Goal: Task Accomplishment & Management: Complete application form

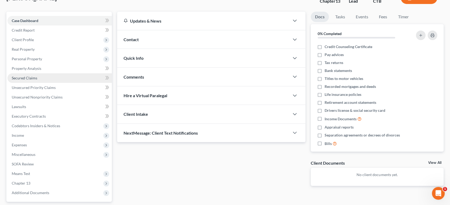
scroll to position [87, 0]
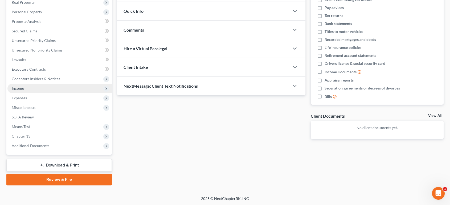
click at [16, 87] on span "Income" at bounding box center [18, 88] width 12 height 5
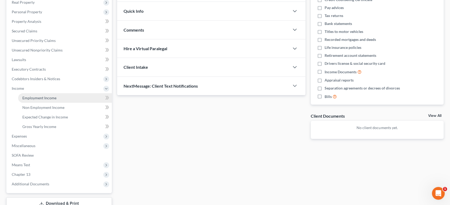
click at [47, 97] on span "Employment Income" at bounding box center [39, 98] width 34 height 5
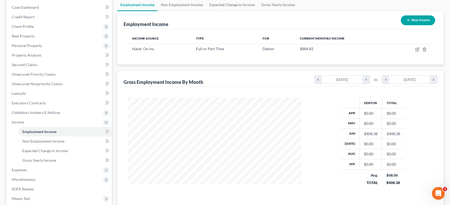
scroll to position [118, 0]
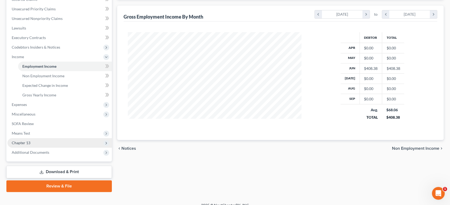
click at [27, 142] on span "Chapter 13" at bounding box center [21, 143] width 19 height 5
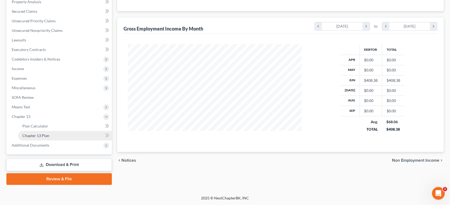
scroll to position [106, 0]
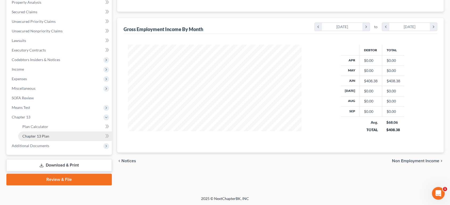
click at [43, 138] on span "Chapter 13 Plan" at bounding box center [35, 136] width 27 height 5
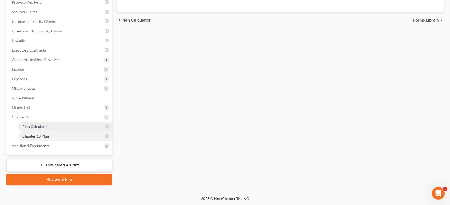
click at [35, 126] on span "Plan Calculator" at bounding box center [35, 127] width 26 height 5
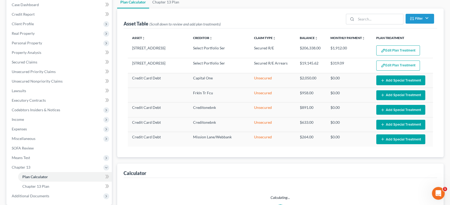
scroll to position [118, 0]
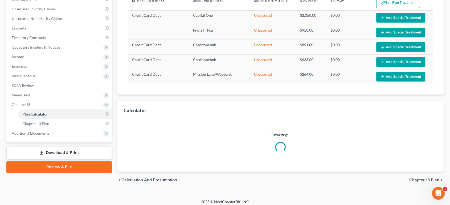
select select "59"
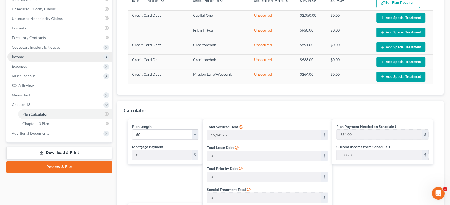
click at [19, 55] on span "Income" at bounding box center [18, 57] width 12 height 5
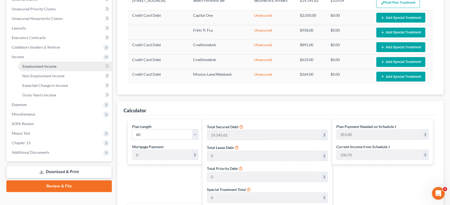
click at [49, 67] on span "Employment Income" at bounding box center [39, 66] width 34 height 5
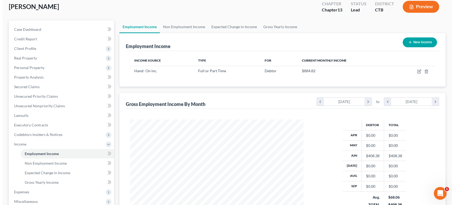
scroll to position [30, 0]
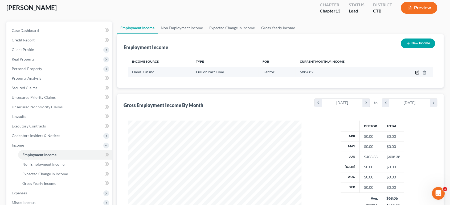
click at [417, 73] on icon "button" at bounding box center [417, 73] width 4 height 4
select select "0"
select select "2"
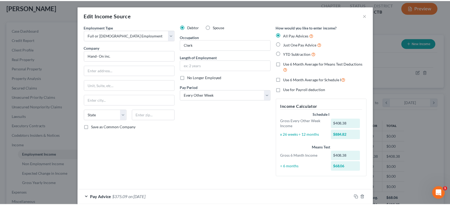
scroll to position [28, 0]
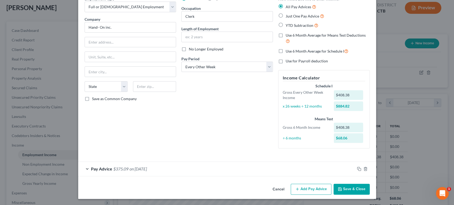
click at [349, 188] on button "Save & Close" at bounding box center [352, 189] width 36 height 11
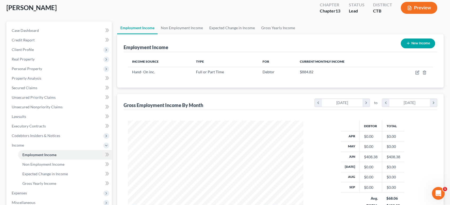
scroll to position [266076, 265987]
click at [186, 28] on link "Non Employment Income" at bounding box center [182, 28] width 48 height 13
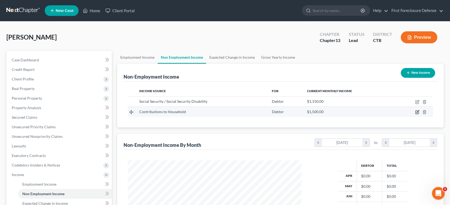
click at [417, 113] on icon "button" at bounding box center [417, 112] width 4 height 4
select select "8"
select select "0"
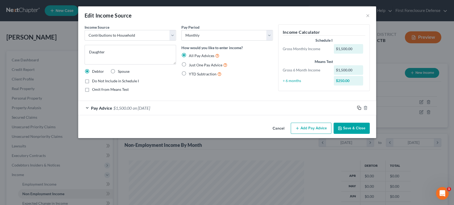
click at [359, 108] on icon "button" at bounding box center [359, 108] width 4 height 4
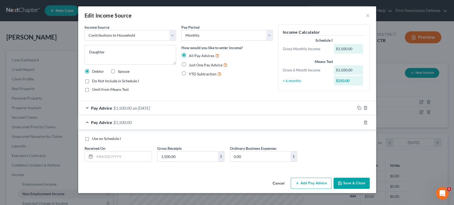
click at [199, 126] on div "Pay Advice $1,500.00" at bounding box center [219, 123] width 283 height 14
click at [174, 121] on div "Pay Advice $1,500.00" at bounding box center [219, 123] width 283 height 14
click at [108, 154] on input "text" at bounding box center [123, 157] width 57 height 10
click at [277, 182] on button "Cancel" at bounding box center [279, 184] width 20 height 11
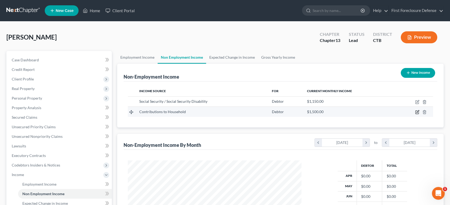
click at [418, 113] on icon "button" at bounding box center [417, 112] width 4 height 4
select select "8"
select select "0"
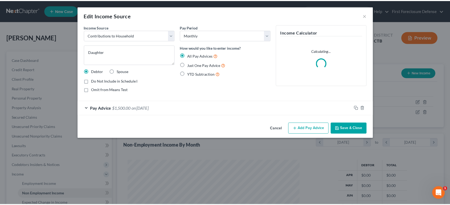
scroll to position [95, 186]
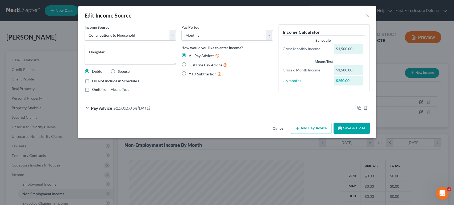
drag, startPoint x: 83, startPoint y: 108, endPoint x: 87, endPoint y: 107, distance: 4.1
click at [84, 108] on div "Pay Advice $1,500.00 on [DATE]" at bounding box center [216, 108] width 277 height 14
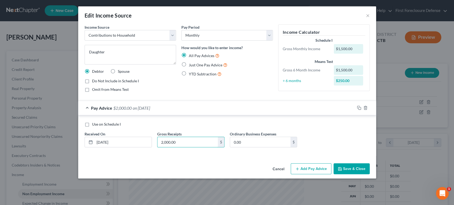
type input "2,000.00"
click at [356, 171] on button "Save & Close" at bounding box center [352, 169] width 36 height 11
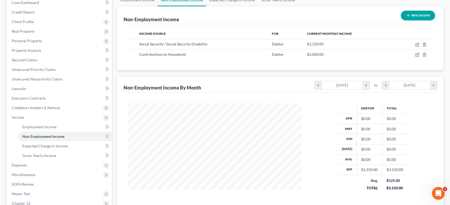
scroll to position [125, 0]
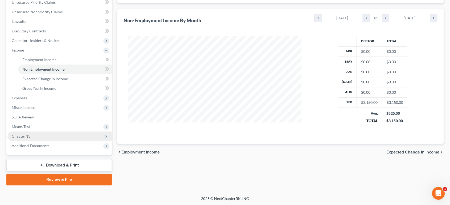
click at [23, 134] on span "Chapter 13" at bounding box center [21, 136] width 19 height 5
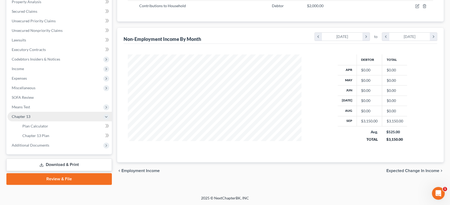
scroll to position [106, 0]
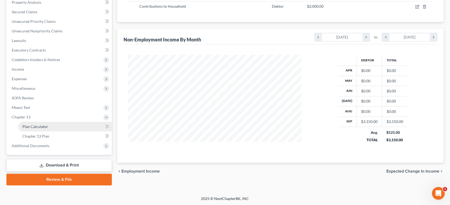
click at [27, 127] on span "Plan Calculator" at bounding box center [35, 127] width 26 height 5
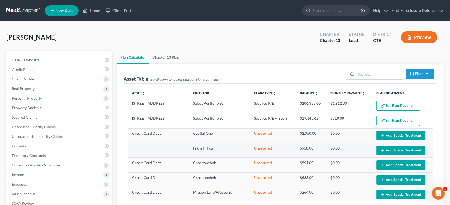
select select "59"
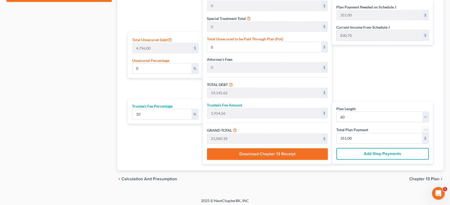
scroll to position [291, 0]
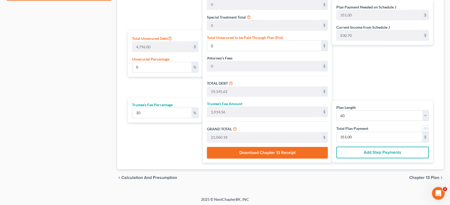
click at [420, 176] on span "Chapter 13 Plan" at bounding box center [424, 178] width 30 height 4
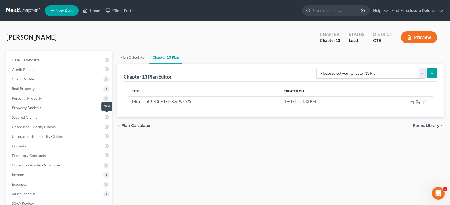
scroll to position [106, 0]
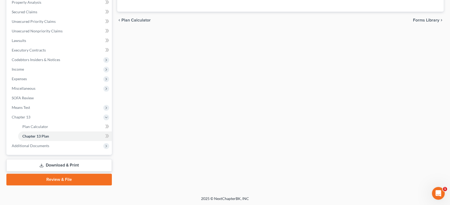
click at [66, 165] on link "Download & Print" at bounding box center [58, 165] width 105 height 13
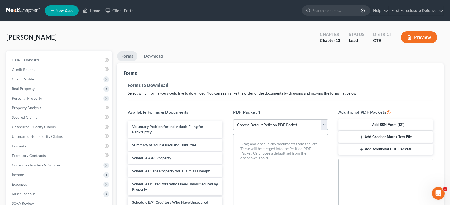
click at [326, 125] on select "Choose Default Petition PDF Packet Complete Bankruptcy Petition (all forms and …" at bounding box center [280, 125] width 95 height 11
select select "0"
click at [235, 120] on select "Choose Default Petition PDF Packet Complete Bankruptcy Petition (all forms and …" at bounding box center [280, 125] width 95 height 11
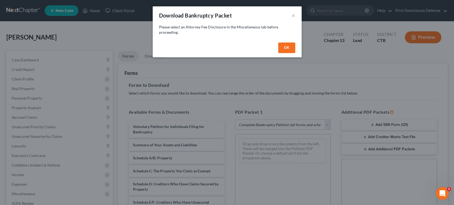
click at [285, 46] on button "OK" at bounding box center [286, 48] width 17 height 11
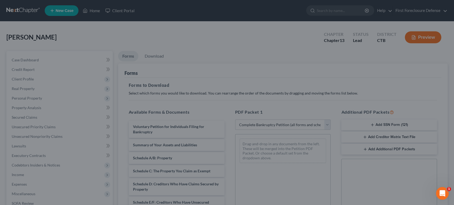
select select
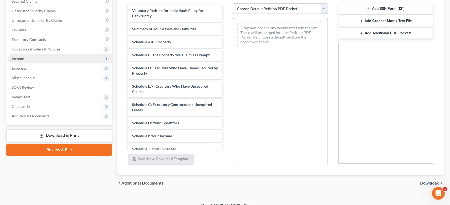
scroll to position [123, 0]
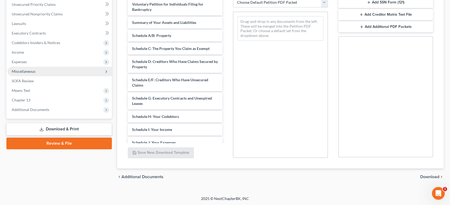
click at [22, 72] on span "Miscellaneous" at bounding box center [24, 71] width 24 height 5
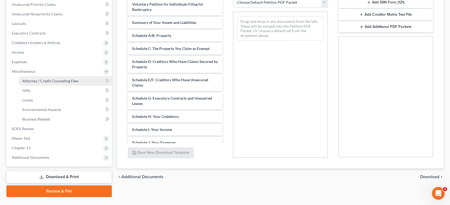
click at [34, 79] on span "Attorney / Credit Counseling Fees" at bounding box center [50, 81] width 56 height 5
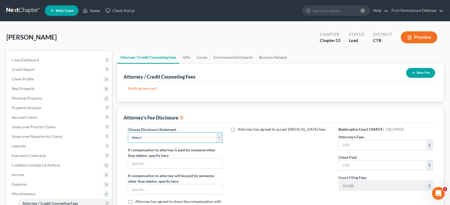
click at [219, 137] on select "Select [GEOGRAPHIC_DATA]" at bounding box center [175, 138] width 95 height 11
select select "0"
click at [128, 133] on select "Select [GEOGRAPHIC_DATA]" at bounding box center [175, 138] width 95 height 11
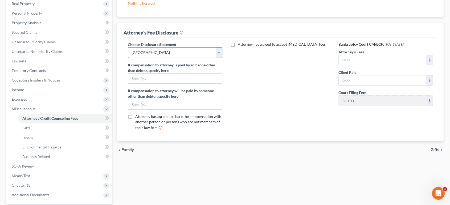
scroll to position [89, 0]
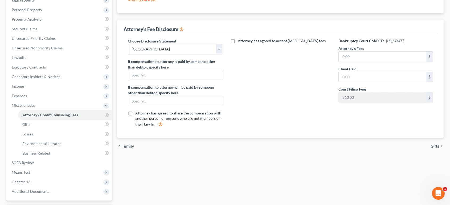
click at [433, 147] on span "Gifts" at bounding box center [434, 147] width 9 height 4
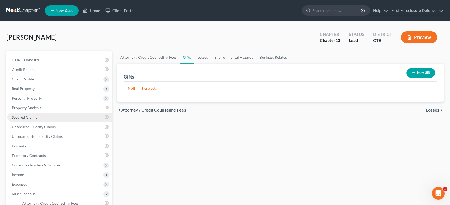
click at [31, 117] on span "Secured Claims" at bounding box center [25, 117] width 26 height 5
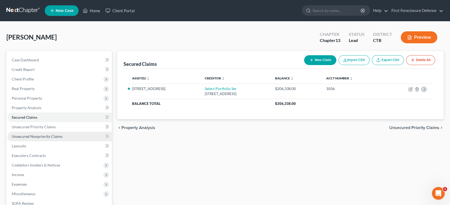
click at [29, 137] on span "Unsecured Nonpriority Claims" at bounding box center [37, 136] width 51 height 5
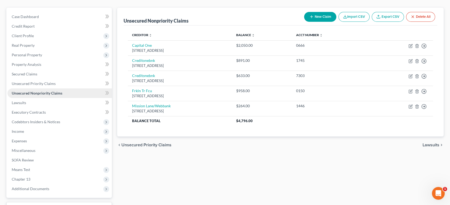
scroll to position [59, 0]
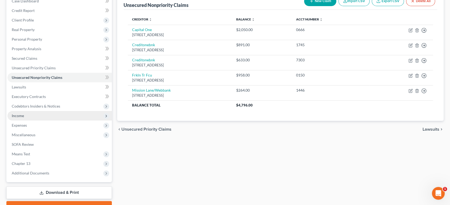
click at [19, 117] on span "Income" at bounding box center [18, 116] width 12 height 5
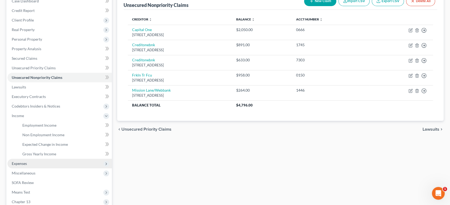
click at [24, 164] on span "Expenses" at bounding box center [19, 164] width 15 height 5
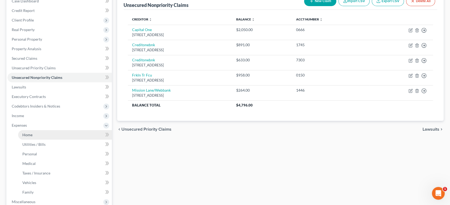
click at [27, 136] on span "Home" at bounding box center [27, 135] width 10 height 5
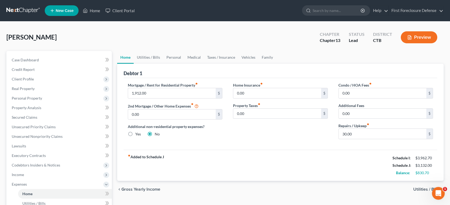
scroll to position [30, 0]
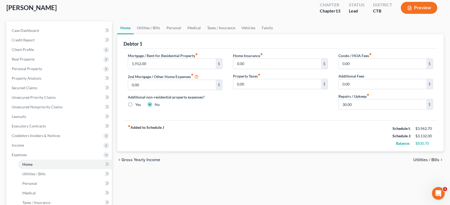
click at [422, 159] on span "Utilities / Bills" at bounding box center [426, 160] width 26 height 4
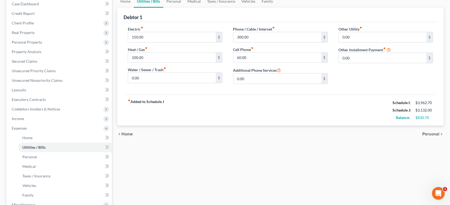
scroll to position [59, 0]
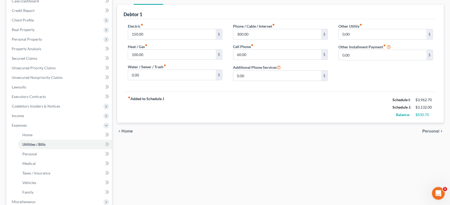
click at [430, 132] on span "Personal" at bounding box center [430, 131] width 17 height 4
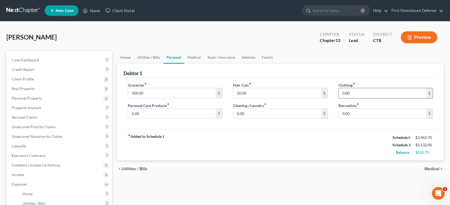
click at [360, 93] on input "0.00" at bounding box center [383, 93] width 88 height 10
type input "25.00"
click at [174, 114] on input "0.00" at bounding box center [172, 114] width 88 height 10
type input "4"
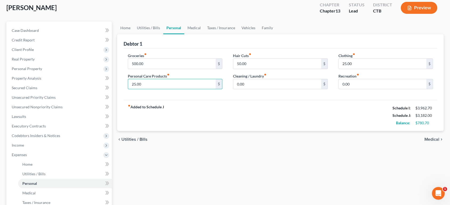
type input "25.00"
click at [430, 141] on span "Medical" at bounding box center [431, 140] width 15 height 4
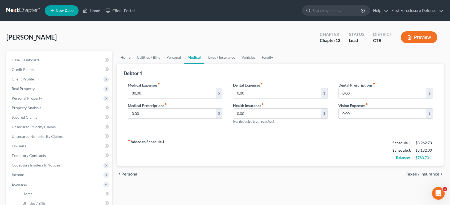
click at [430, 174] on span "Taxes / Insurance" at bounding box center [423, 174] width 34 height 4
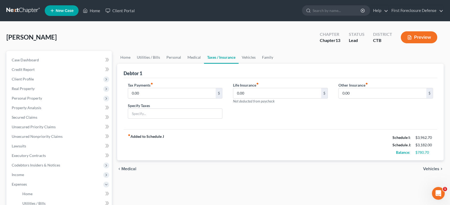
click at [430, 170] on span "Vehicles" at bounding box center [431, 169] width 16 height 4
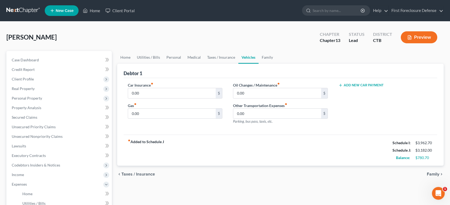
click at [430, 170] on div "chevron_left Taxes / Insurance Family chevron_right" at bounding box center [280, 174] width 327 height 17
click at [432, 172] on span "Family" at bounding box center [433, 174] width 13 height 4
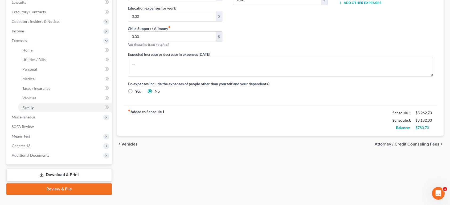
scroll to position [148, 0]
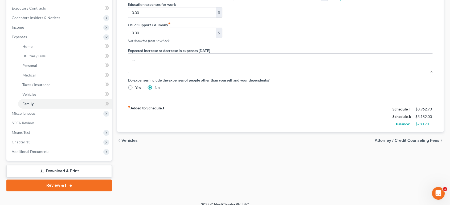
click at [402, 140] on span "Attorney / Credit Counseling Fees" at bounding box center [407, 141] width 65 height 4
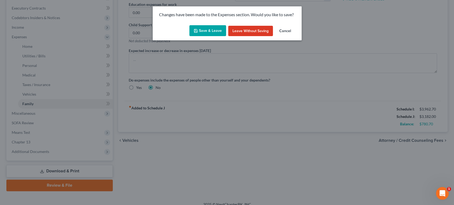
click at [216, 33] on button "Save & Leave" at bounding box center [208, 30] width 37 height 11
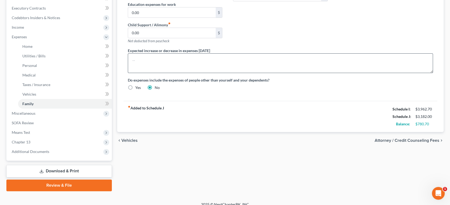
select select "0"
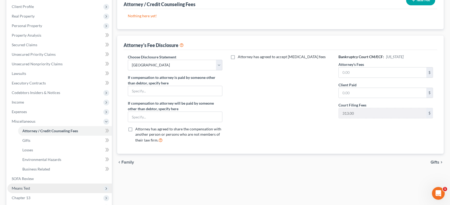
scroll to position [134, 0]
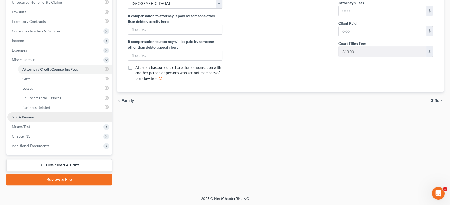
click at [23, 118] on span "SOFA Review" at bounding box center [23, 117] width 22 height 5
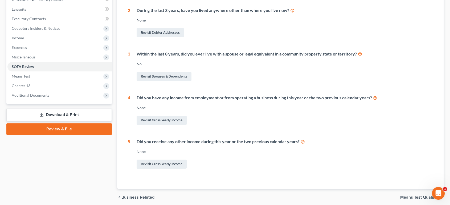
scroll to position [148, 0]
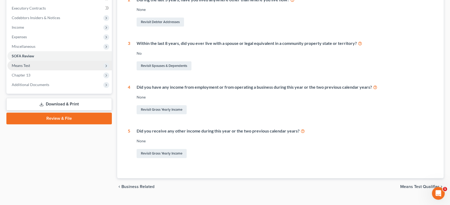
click at [19, 66] on span "Means Test" at bounding box center [21, 65] width 18 height 5
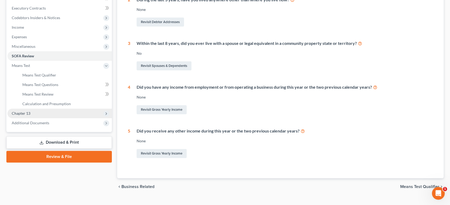
click at [28, 111] on span "Chapter 13" at bounding box center [21, 113] width 19 height 5
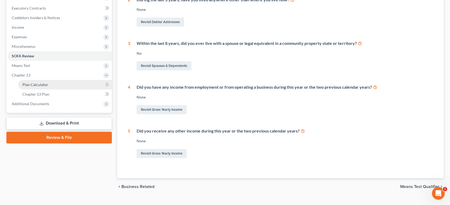
click at [37, 84] on span "Plan Calculator" at bounding box center [35, 85] width 26 height 5
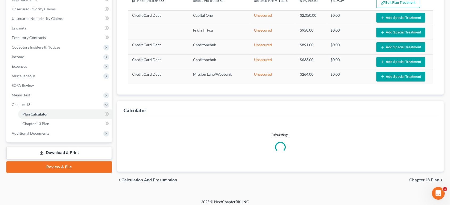
select select "59"
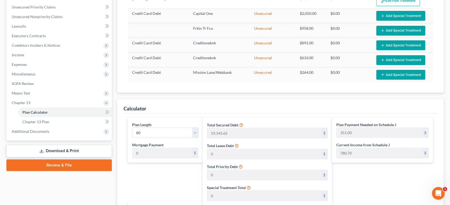
scroll to position [84, 0]
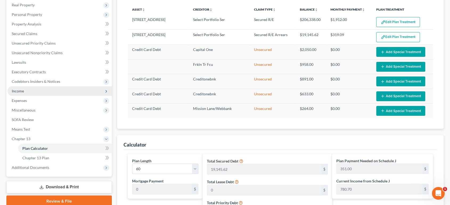
click at [20, 92] on span "Income" at bounding box center [18, 91] width 12 height 5
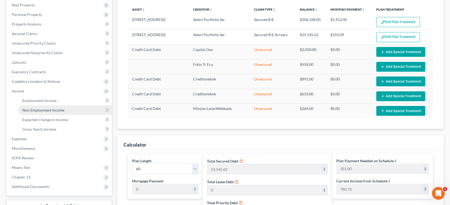
click at [43, 110] on span "Non Employment Income" at bounding box center [43, 110] width 42 height 5
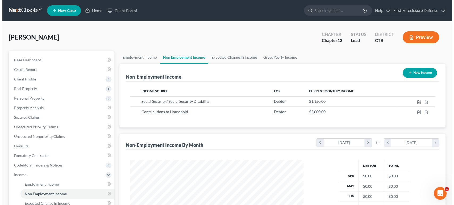
scroll to position [95, 184]
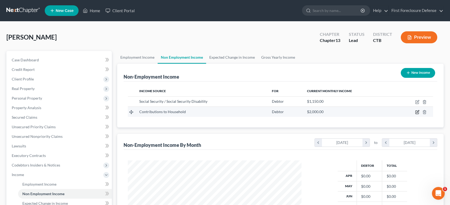
click at [417, 112] on icon "button" at bounding box center [417, 112] width 4 height 4
select select "8"
select select "0"
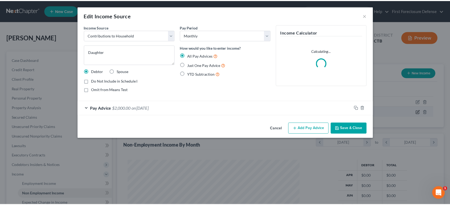
scroll to position [95, 186]
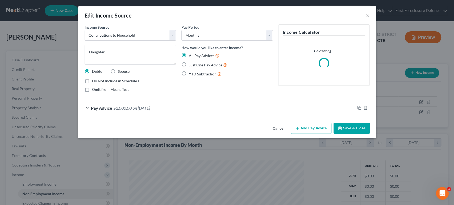
click at [173, 108] on div "Pay Advice $2,000.00 on [DATE]" at bounding box center [216, 108] width 277 height 14
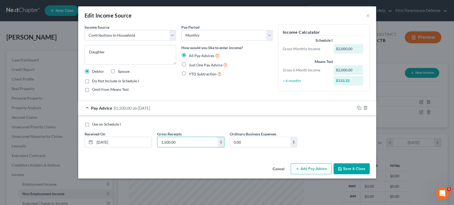
type input "1,500.00"
click at [349, 173] on button "Save & Close" at bounding box center [352, 169] width 36 height 11
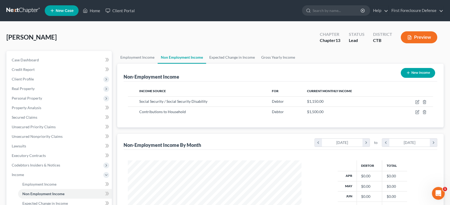
scroll to position [125, 0]
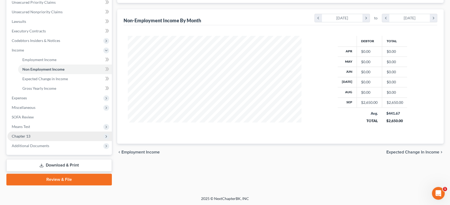
click at [21, 137] on span "Chapter 13" at bounding box center [21, 136] width 19 height 5
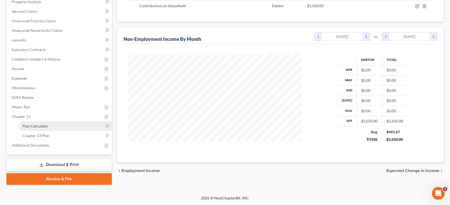
scroll to position [106, 0]
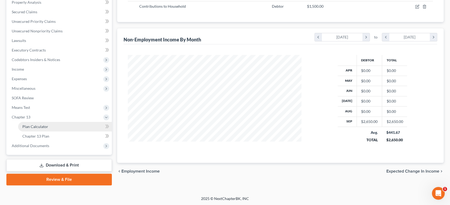
click at [29, 129] on link "Plan Calculator" at bounding box center [65, 127] width 94 height 10
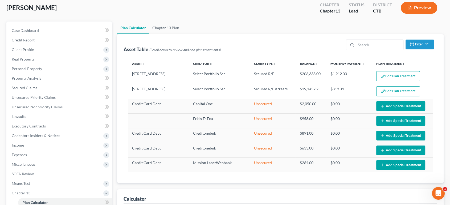
select select "59"
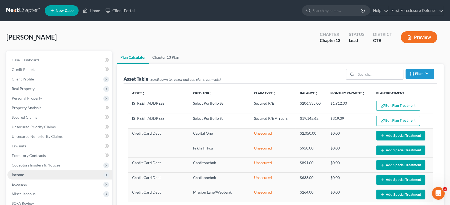
click at [16, 176] on span "Income" at bounding box center [18, 175] width 12 height 5
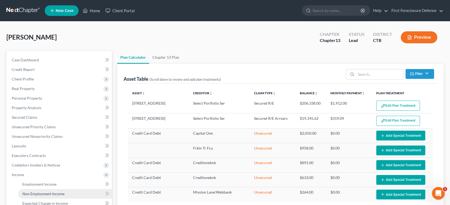
click at [39, 195] on span "Non Employment Income" at bounding box center [43, 194] width 42 height 5
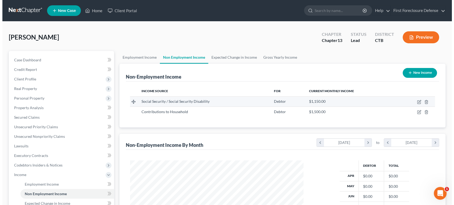
scroll to position [95, 184]
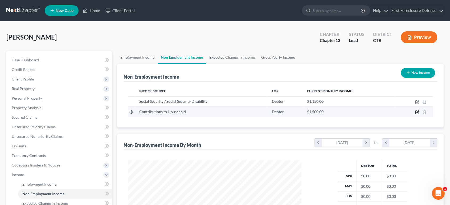
click at [417, 112] on icon "button" at bounding box center [417, 112] width 2 height 2
select select "8"
select select "0"
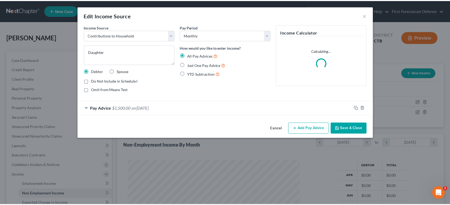
scroll to position [95, 186]
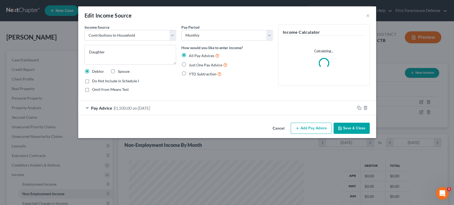
click at [177, 108] on div "Pay Advice $1,500.00 on [DATE]" at bounding box center [216, 108] width 277 height 14
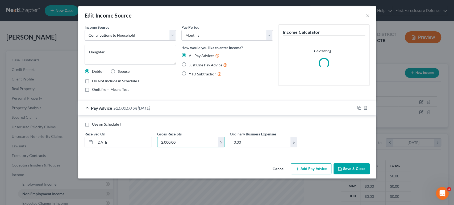
type input "2,000.00"
click at [342, 167] on icon "button" at bounding box center [340, 169] width 4 height 4
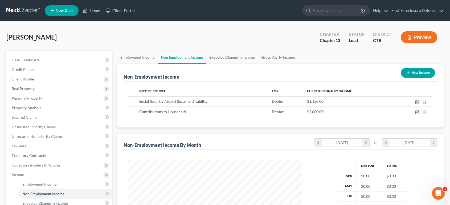
scroll to position [118, 0]
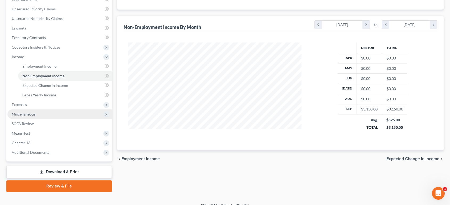
click at [28, 114] on span "Miscellaneous" at bounding box center [24, 114] width 24 height 5
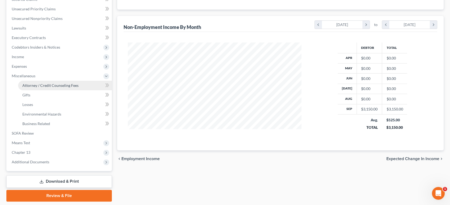
click at [43, 85] on span "Attorney / Credit Counseling Fees" at bounding box center [50, 85] width 56 height 5
select select "0"
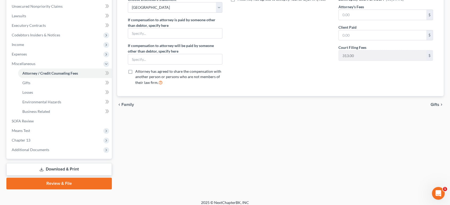
scroll to position [134, 0]
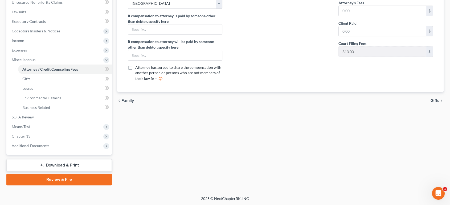
click at [432, 99] on span "Gifts" at bounding box center [434, 101] width 9 height 4
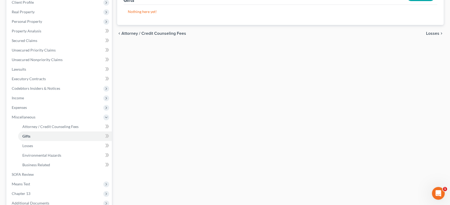
scroll to position [134, 0]
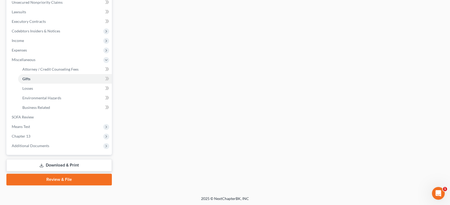
click at [54, 164] on link "Download & Print" at bounding box center [58, 165] width 105 height 13
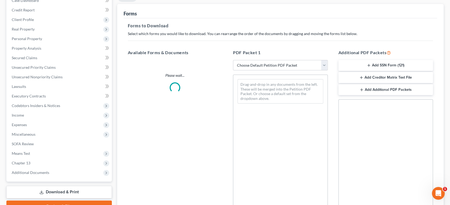
scroll to position [2, 0]
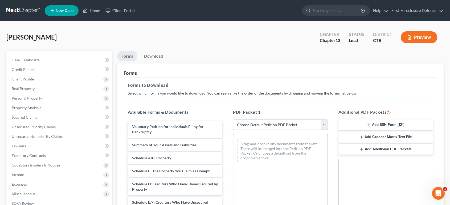
click at [325, 125] on select "Choose Default Petition PDF Packet Complete Bankruptcy Petition (all forms and …" at bounding box center [280, 125] width 95 height 11
select select "0"
click at [233, 120] on select "Choose Default Petition PDF Packet Complete Bankruptcy Petition (all forms and …" at bounding box center [280, 125] width 95 height 11
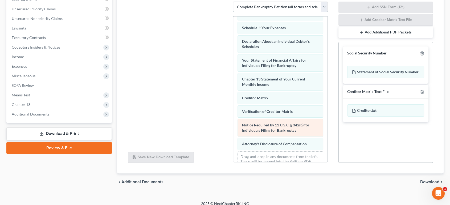
scroll to position [164, 0]
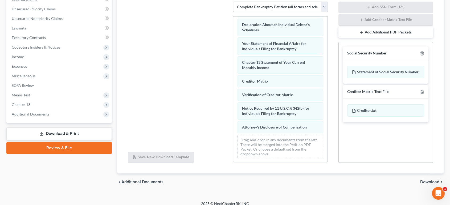
click at [420, 182] on span "Download" at bounding box center [429, 182] width 19 height 4
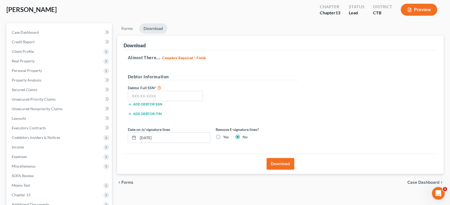
scroll to position [27, 0]
click at [150, 96] on input "text" at bounding box center [165, 96] width 75 height 11
click at [223, 136] on label "Yes" at bounding box center [226, 137] width 6 height 5
click at [225, 136] on input "Yes" at bounding box center [226, 136] width 3 height 3
radio input "true"
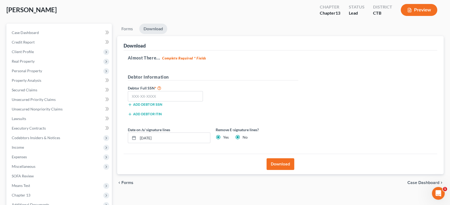
radio input "false"
click at [159, 95] on input "text" at bounding box center [165, 96] width 75 height 11
type input "041-62-4255"
click at [286, 166] on button "Download" at bounding box center [280, 165] width 28 height 12
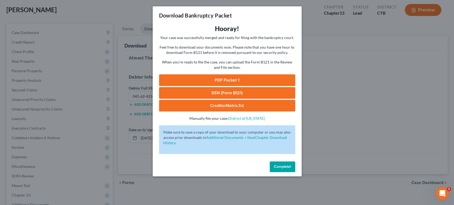
click at [255, 80] on link "PDF Packet 1" at bounding box center [227, 81] width 136 height 12
click at [281, 164] on button "Complete!" at bounding box center [283, 167] width 26 height 11
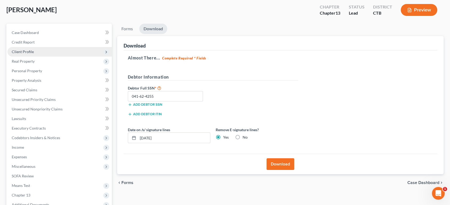
click at [30, 50] on span "Client Profile" at bounding box center [23, 52] width 22 height 5
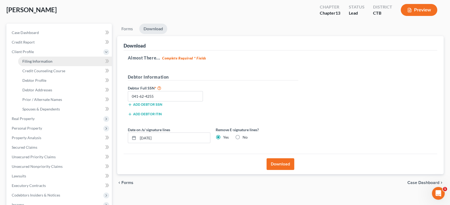
click at [47, 61] on span "Filing Information" at bounding box center [37, 61] width 30 height 5
select select "1"
select select "0"
select select "3"
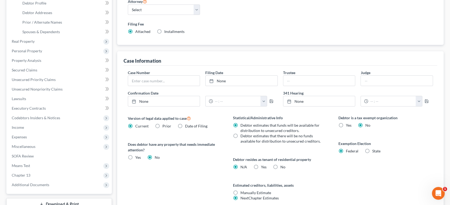
scroll to position [118, 0]
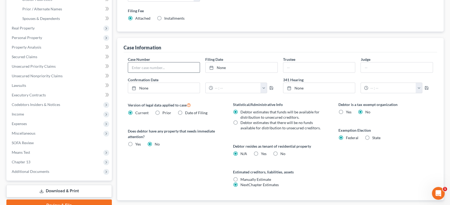
click at [159, 68] on input "text" at bounding box center [164, 68] width 72 height 10
type input "25-22031"
click at [221, 64] on link "None" at bounding box center [241, 68] width 72 height 10
click at [302, 68] on input "text" at bounding box center [319, 68] width 72 height 10
click at [307, 68] on input "[PERSON_NAME]" at bounding box center [319, 68] width 72 height 10
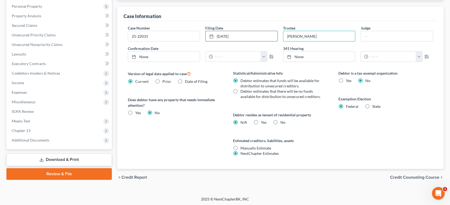
scroll to position [150, 0]
type input "[PERSON_NAME]"
click at [398, 176] on span "Credit Counseling Course" at bounding box center [414, 177] width 49 height 4
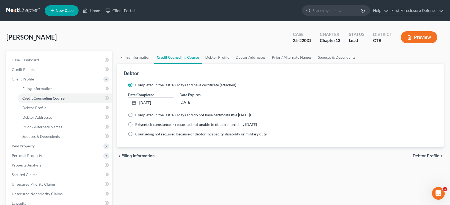
click at [418, 155] on span "Debtor Profile" at bounding box center [426, 156] width 27 height 4
select select "0"
select select "2"
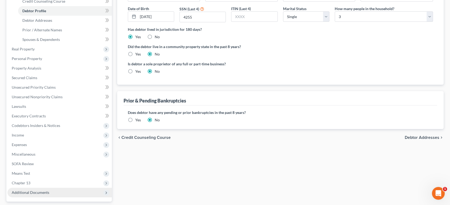
scroll to position [144, 0]
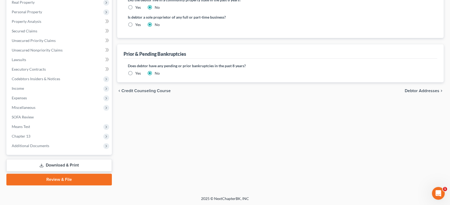
click at [51, 166] on link "Download & Print" at bounding box center [58, 165] width 105 height 13
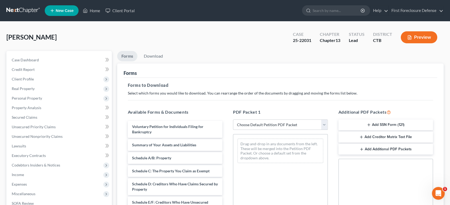
click at [324, 123] on select "Choose Default Petition PDF Packet Complete Bankruptcy Petition (all forms and …" at bounding box center [280, 125] width 95 height 11
select select "0"
click at [233, 120] on select "Choose Default Petition PDF Packet Complete Bankruptcy Petition (all forms and …" at bounding box center [280, 125] width 95 height 11
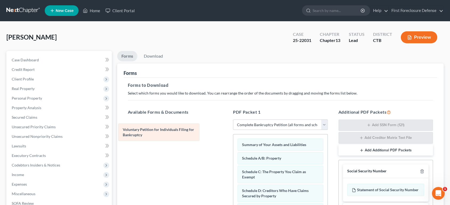
drag, startPoint x: 296, startPoint y: 149, endPoint x: 177, endPoint y: 133, distance: 119.7
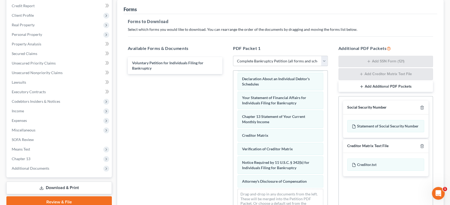
scroll to position [123, 0]
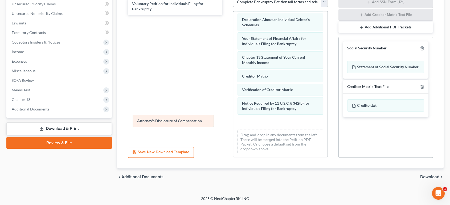
drag, startPoint x: 273, startPoint y: 120, endPoint x: 168, endPoint y: 120, distance: 104.9
click at [233, 120] on div "Attorney's Disclosure of Compensation Summary of Your Assets and Liabilities Sc…" at bounding box center [280, 12] width 94 height 293
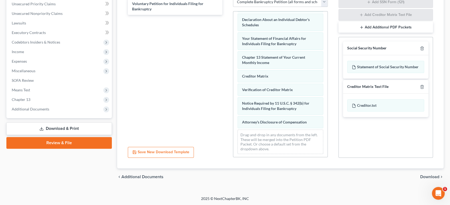
click at [72, 129] on link "Download & Print" at bounding box center [58, 129] width 105 height 13
click at [77, 129] on link "Download & Print" at bounding box center [58, 129] width 105 height 13
click at [421, 177] on span "Download" at bounding box center [429, 177] width 19 height 4
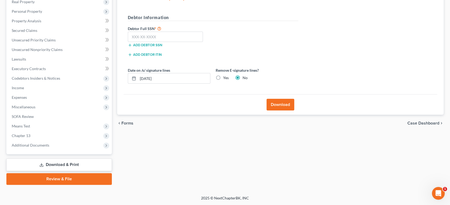
scroll to position [87, 0]
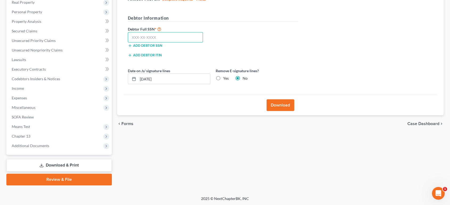
click at [134, 36] on input "text" at bounding box center [165, 37] width 75 height 11
type input "041-62-4255"
drag, startPoint x: 219, startPoint y: 79, endPoint x: 244, endPoint y: 84, distance: 25.0
click at [223, 79] on label "Yes" at bounding box center [226, 78] width 6 height 5
click at [225, 79] on input "Yes" at bounding box center [226, 77] width 3 height 3
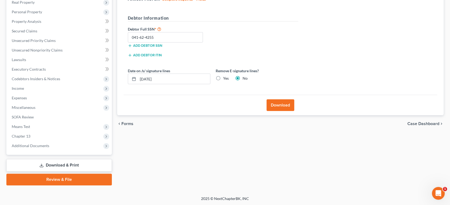
radio input "true"
radio input "false"
click at [275, 104] on button "Download" at bounding box center [280, 106] width 28 height 12
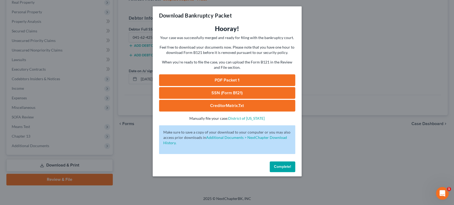
click at [254, 80] on link "PDF Packet 1" at bounding box center [227, 81] width 136 height 12
click at [277, 170] on button "Complete!" at bounding box center [283, 167] width 26 height 11
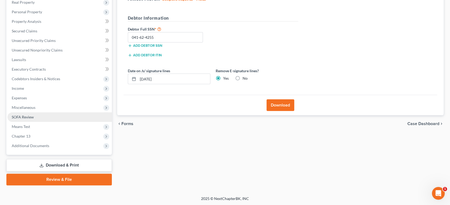
click at [26, 117] on span "SOFA Review" at bounding box center [23, 117] width 22 height 5
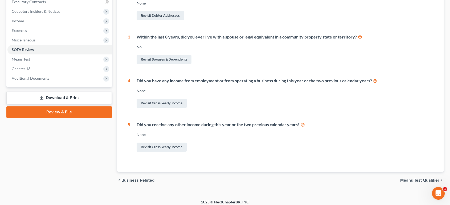
scroll to position [158, 0]
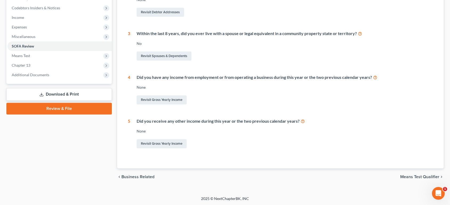
click at [410, 177] on span "Means Test Qualifier" at bounding box center [419, 177] width 39 height 4
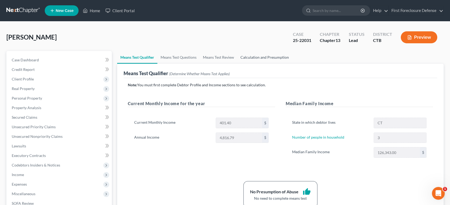
click at [255, 57] on link "Calculation and Presumption" at bounding box center [264, 57] width 55 height 13
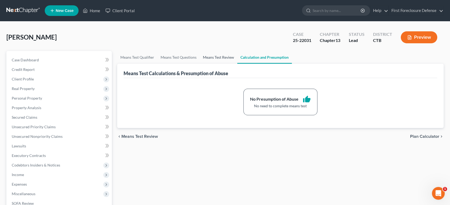
click at [223, 58] on link "Means Test Review" at bounding box center [219, 57] width 38 height 13
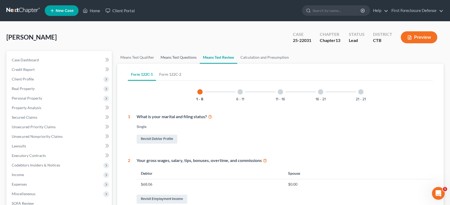
click at [179, 58] on link "Means Test Questions" at bounding box center [178, 57] width 42 height 13
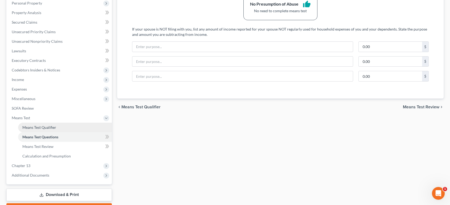
scroll to position [125, 0]
